Goal: Task Accomplishment & Management: Manage account settings

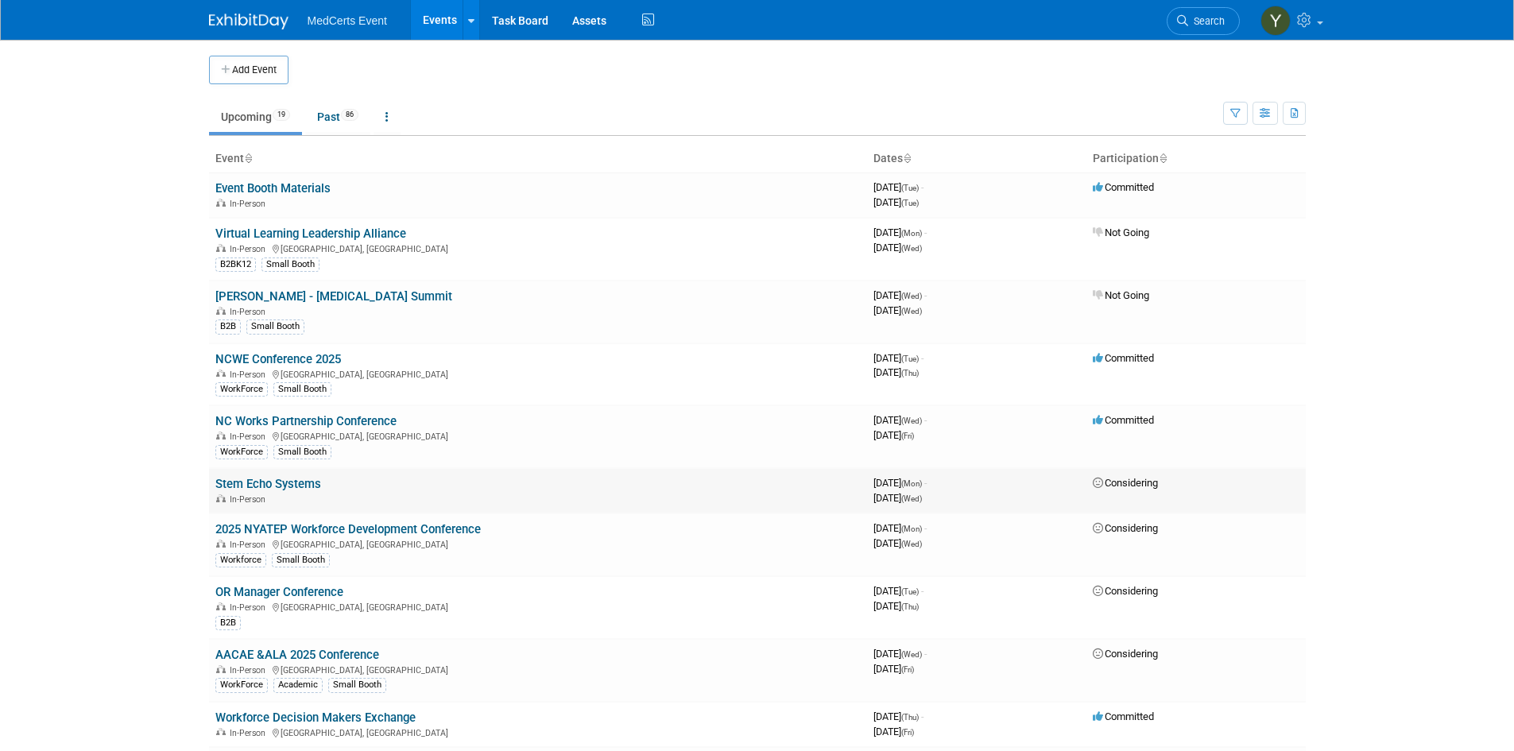
scroll to position [79, 0]
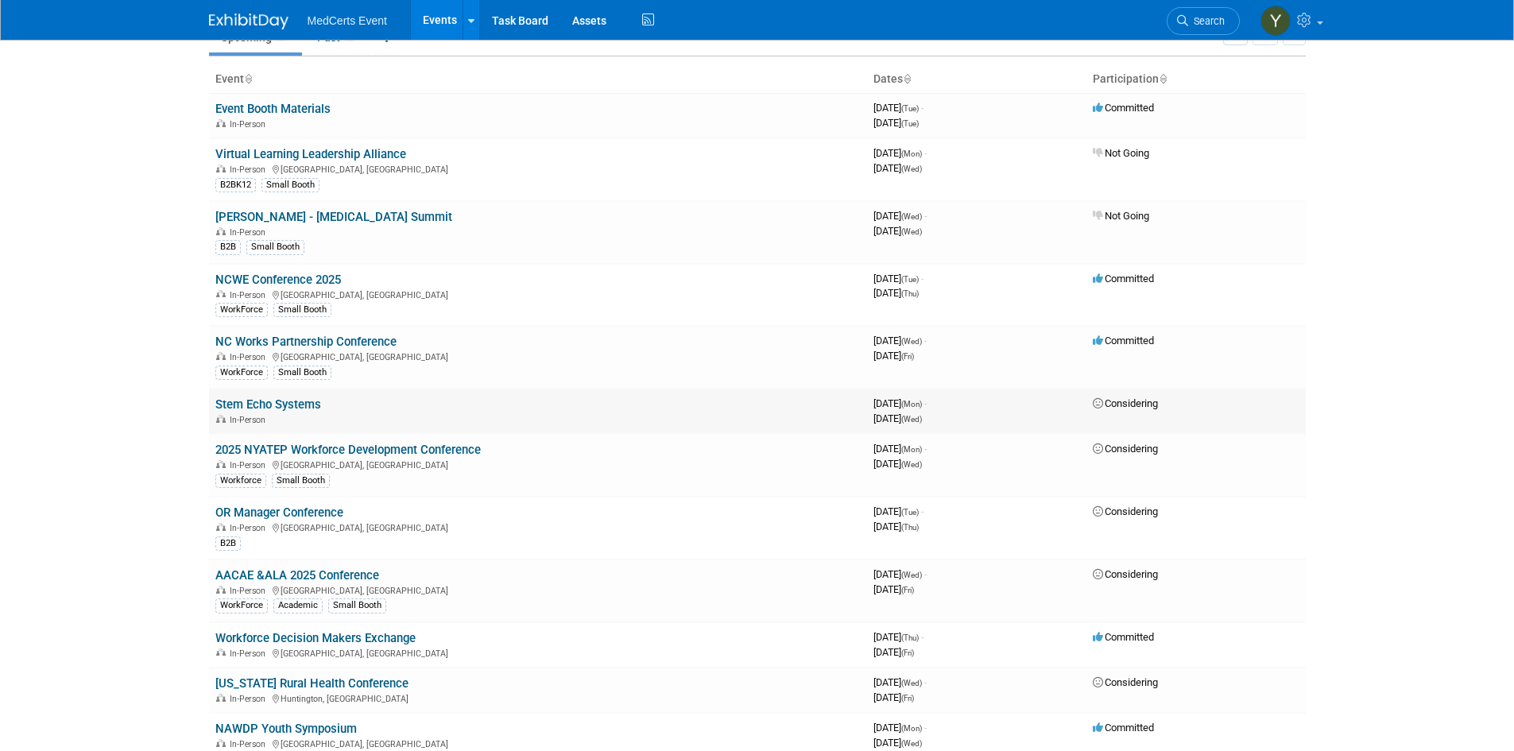
click at [1117, 405] on span "Considering" at bounding box center [1125, 403] width 65 height 12
click at [634, 413] on div "In-Person" at bounding box center [538, 419] width 646 height 13
click at [257, 405] on link "Stem Echo Systems" at bounding box center [268, 404] width 106 height 14
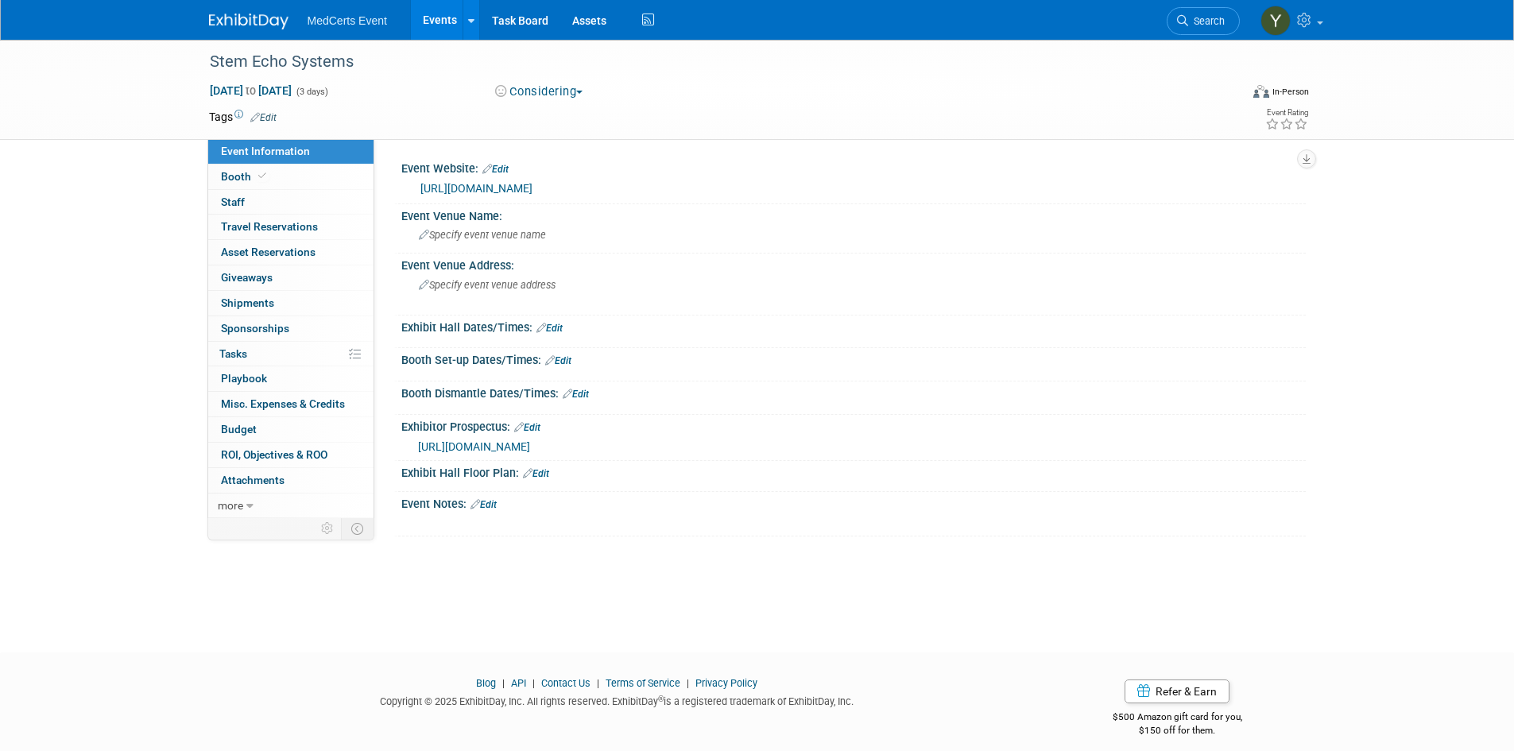
click at [551, 88] on button "Considering" at bounding box center [539, 91] width 99 height 17
click at [566, 159] on link "Not Going" at bounding box center [554, 162] width 126 height 22
click at [263, 428] on link "Budget" at bounding box center [290, 429] width 165 height 25
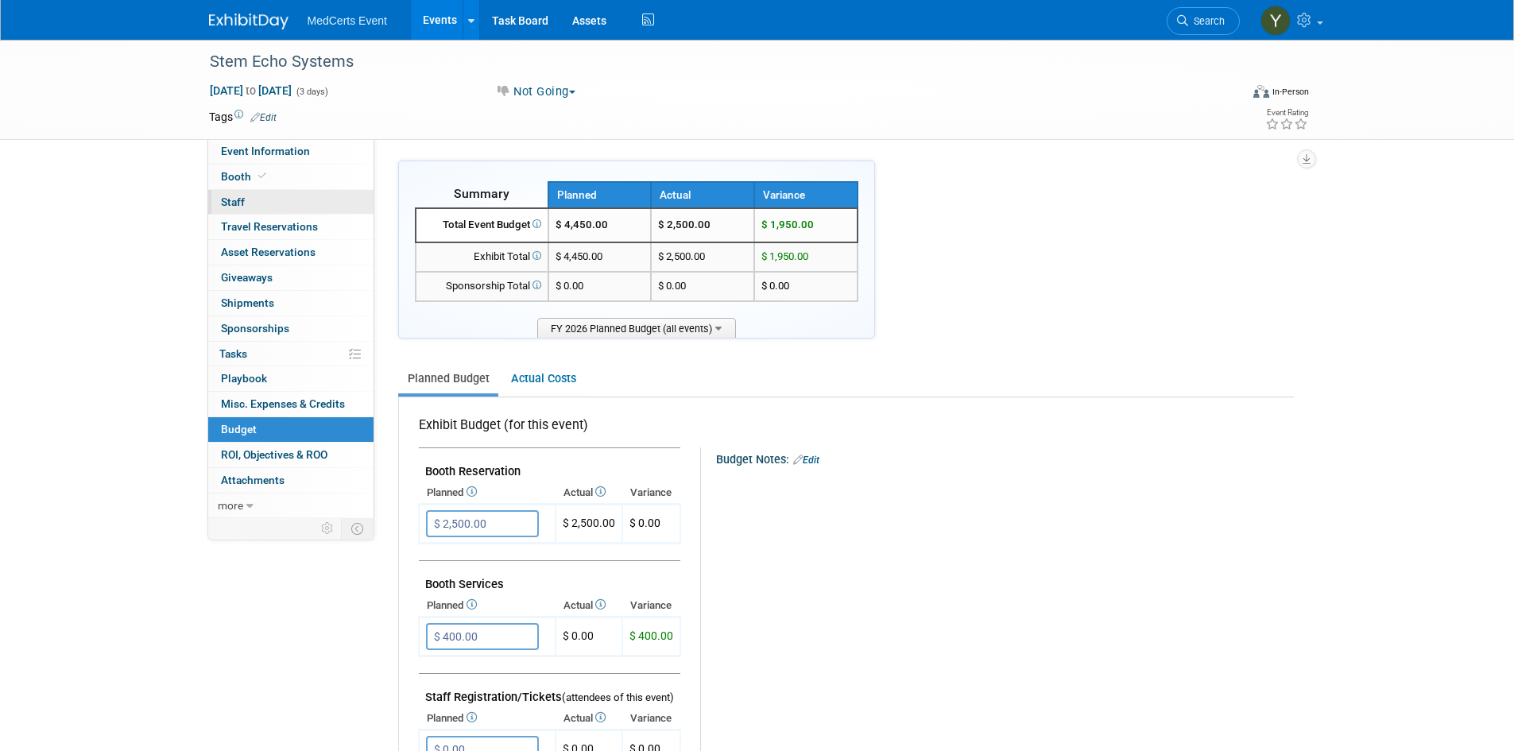
click at [234, 201] on span "Staff 0" at bounding box center [233, 202] width 24 height 13
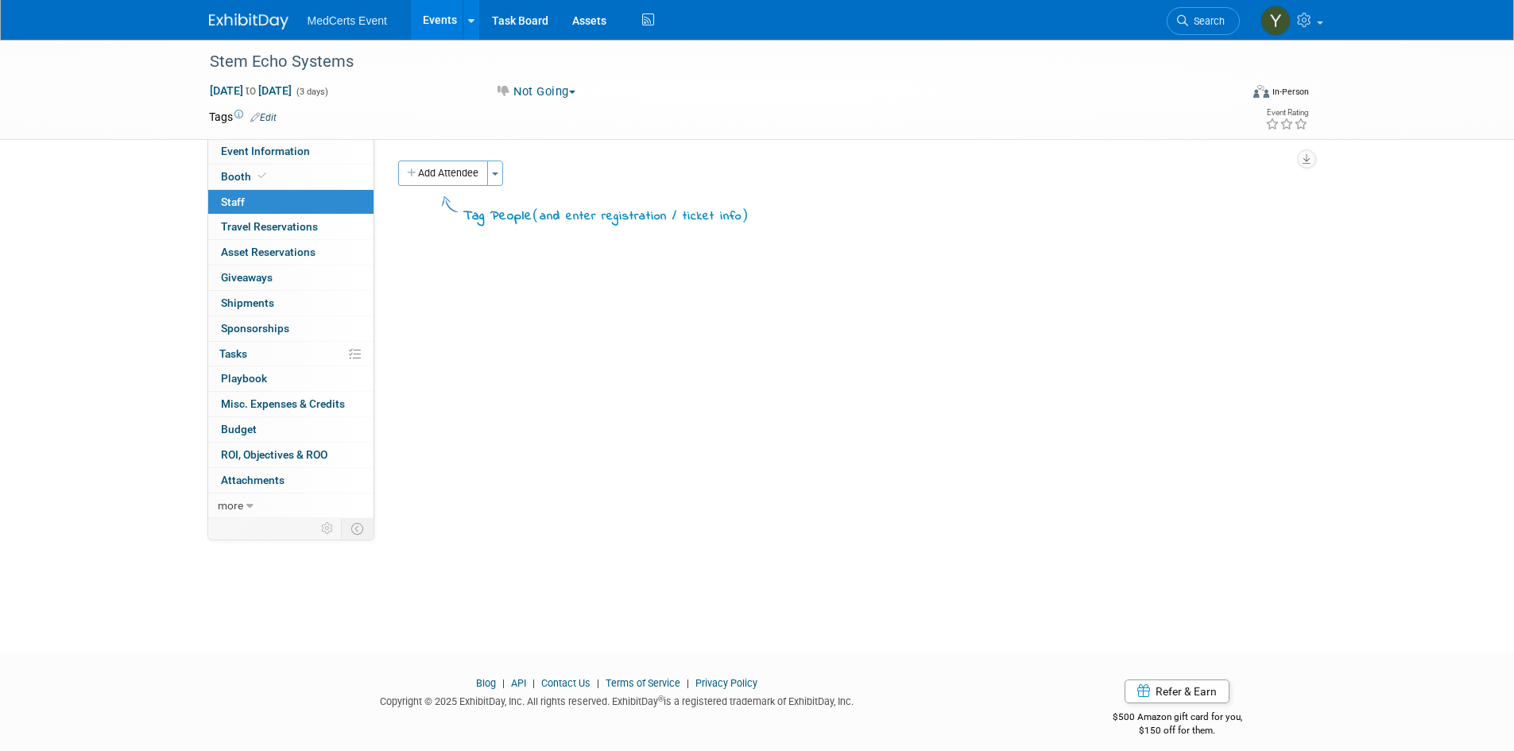
click at [428, 26] on link "Events" at bounding box center [440, 20] width 58 height 40
